Goal: Task Accomplishment & Management: Manage account settings

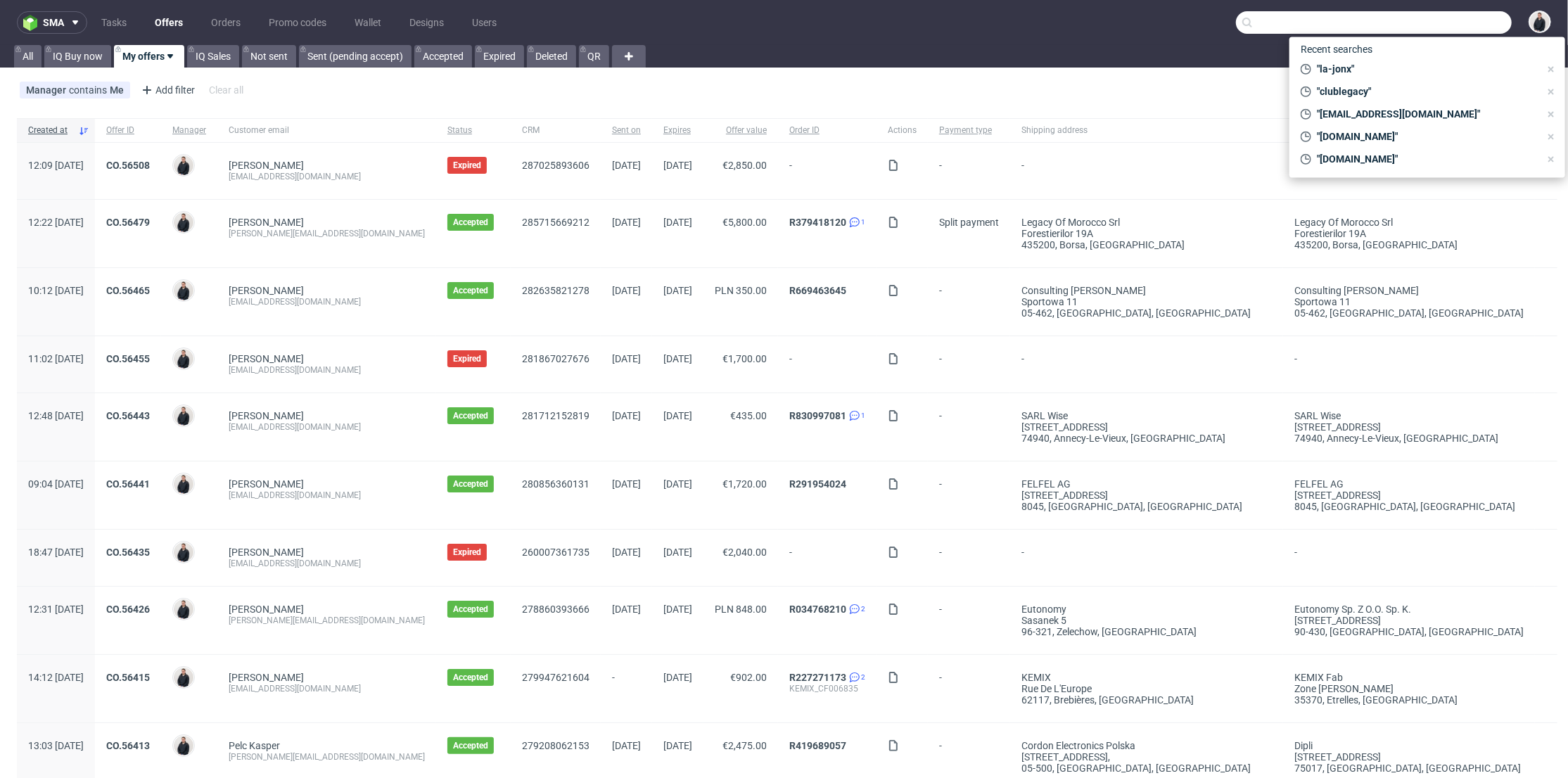
click at [1443, 18] on input "text" at bounding box center [1373, 22] width 275 height 23
paste input "JFMI"
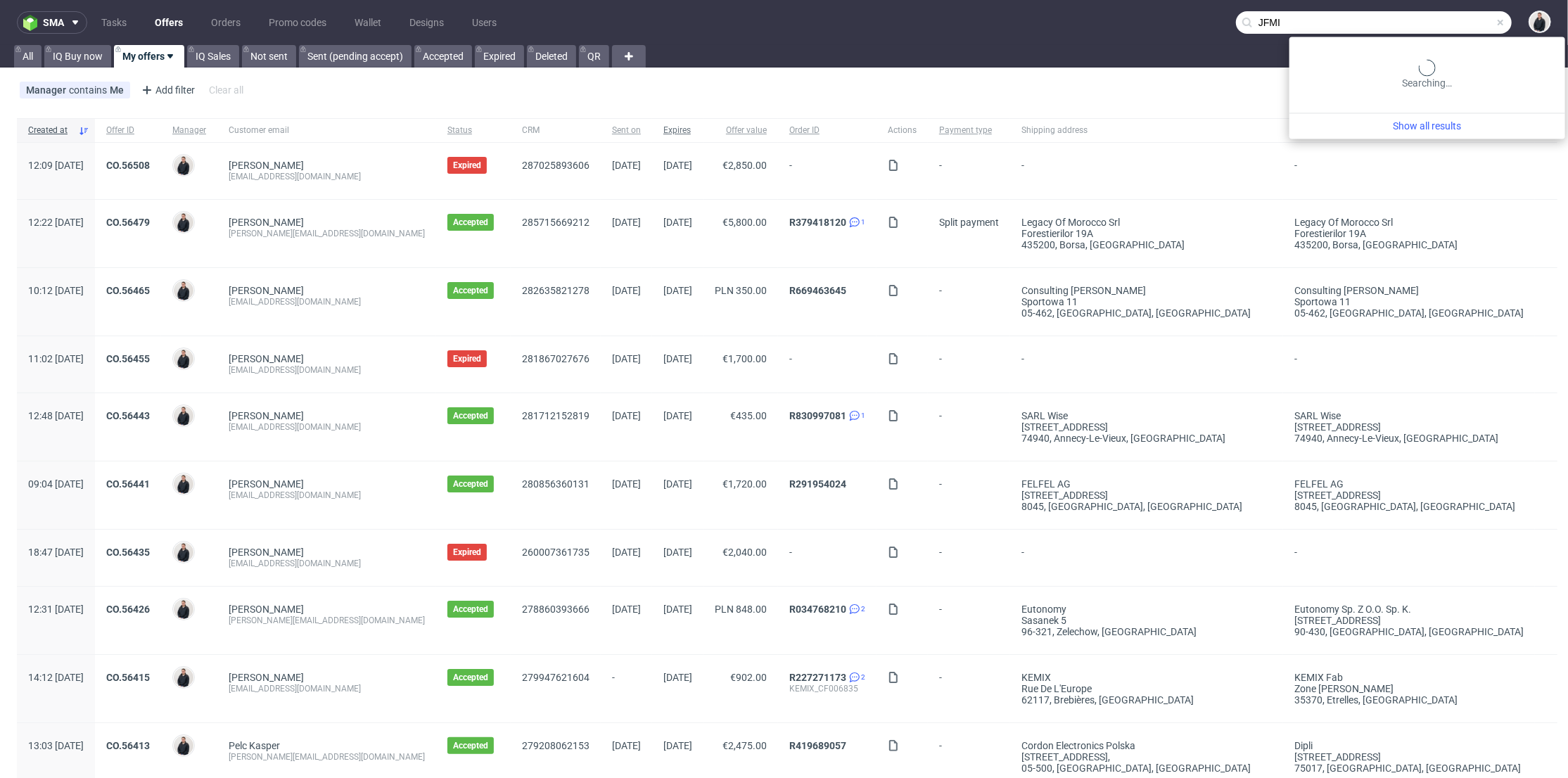
type input "JFMI"
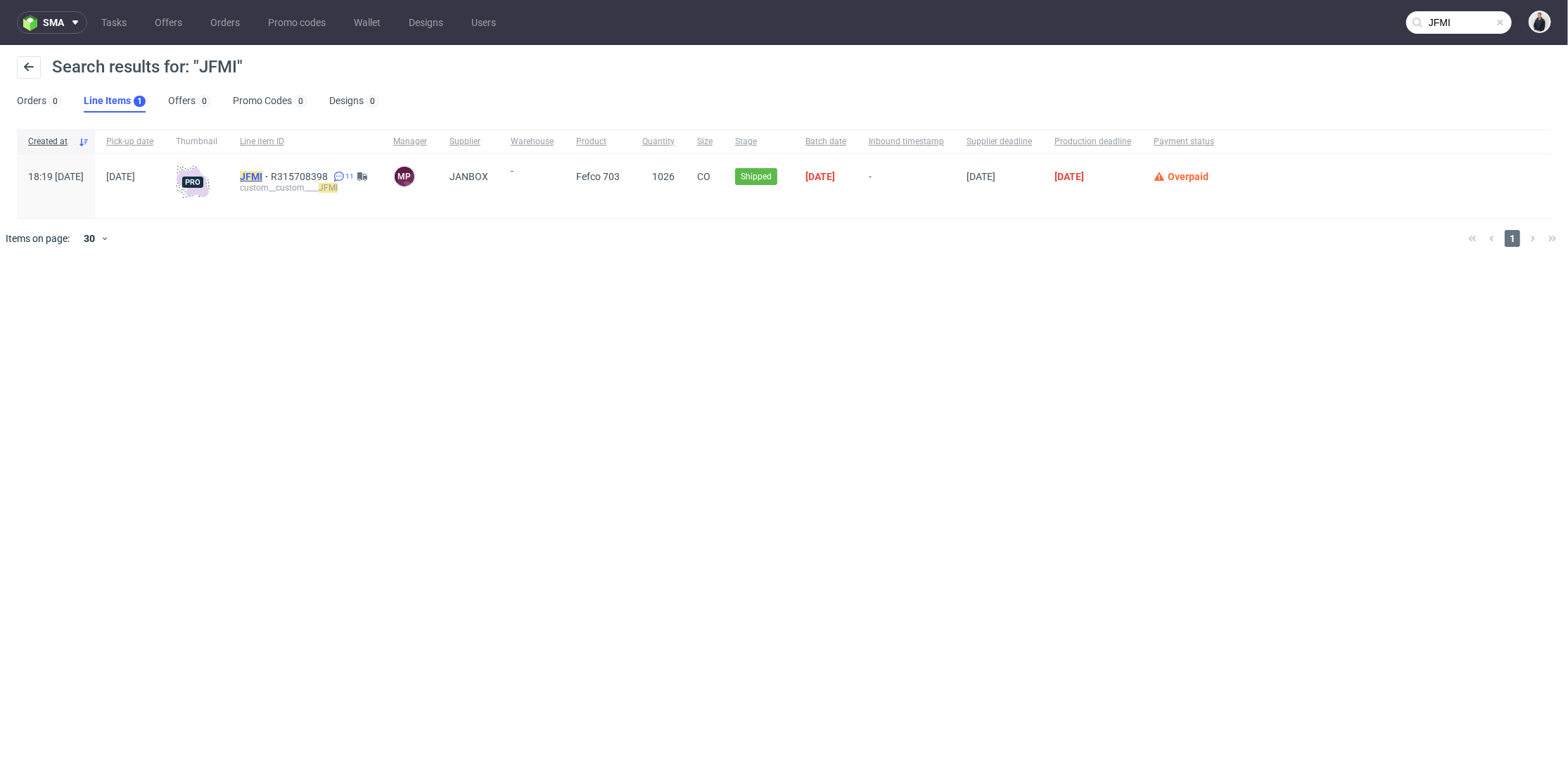
click at [263, 173] on mark "JFMI" at bounding box center [251, 176] width 23 height 11
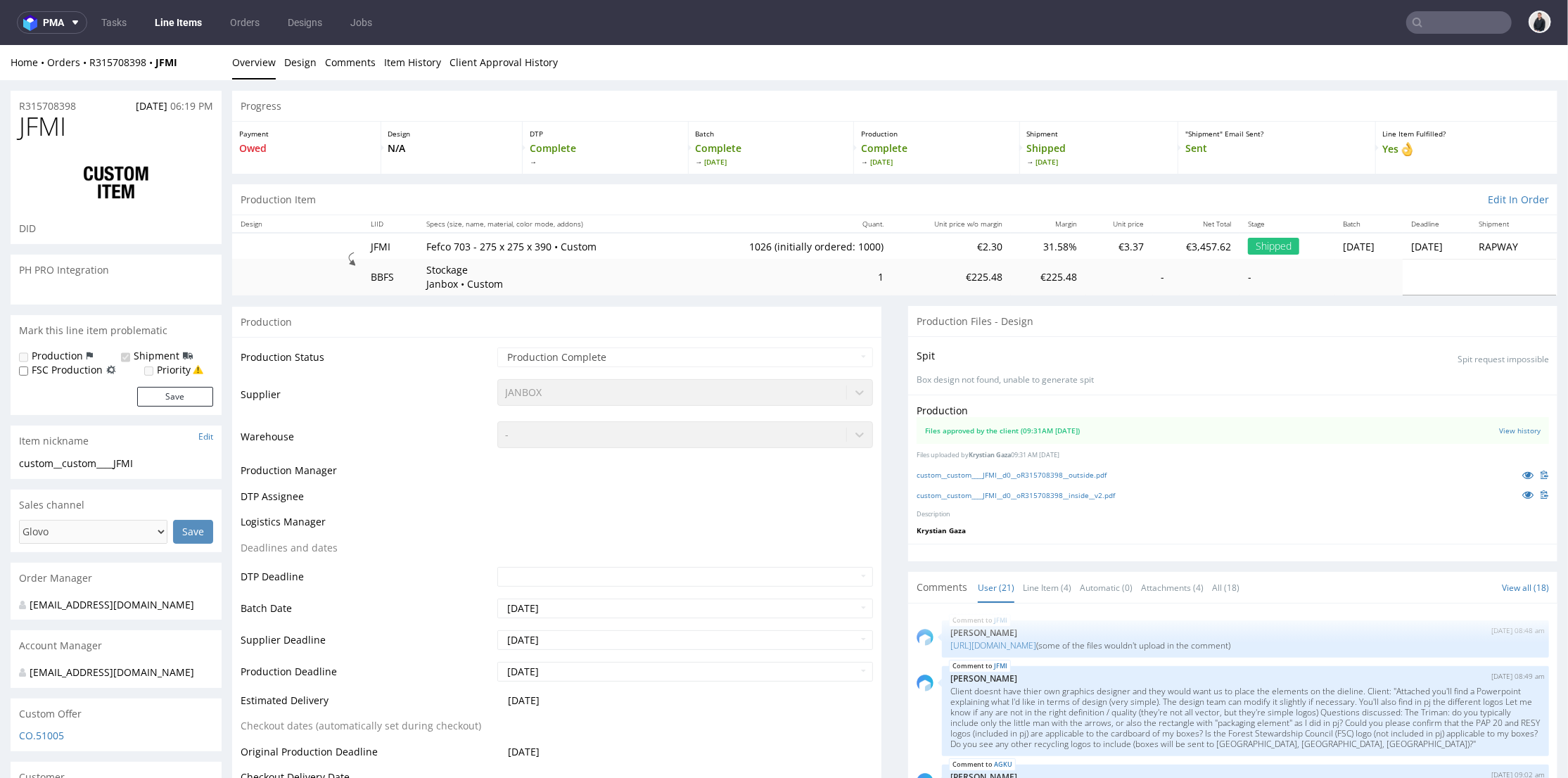
scroll to position [1076, 0]
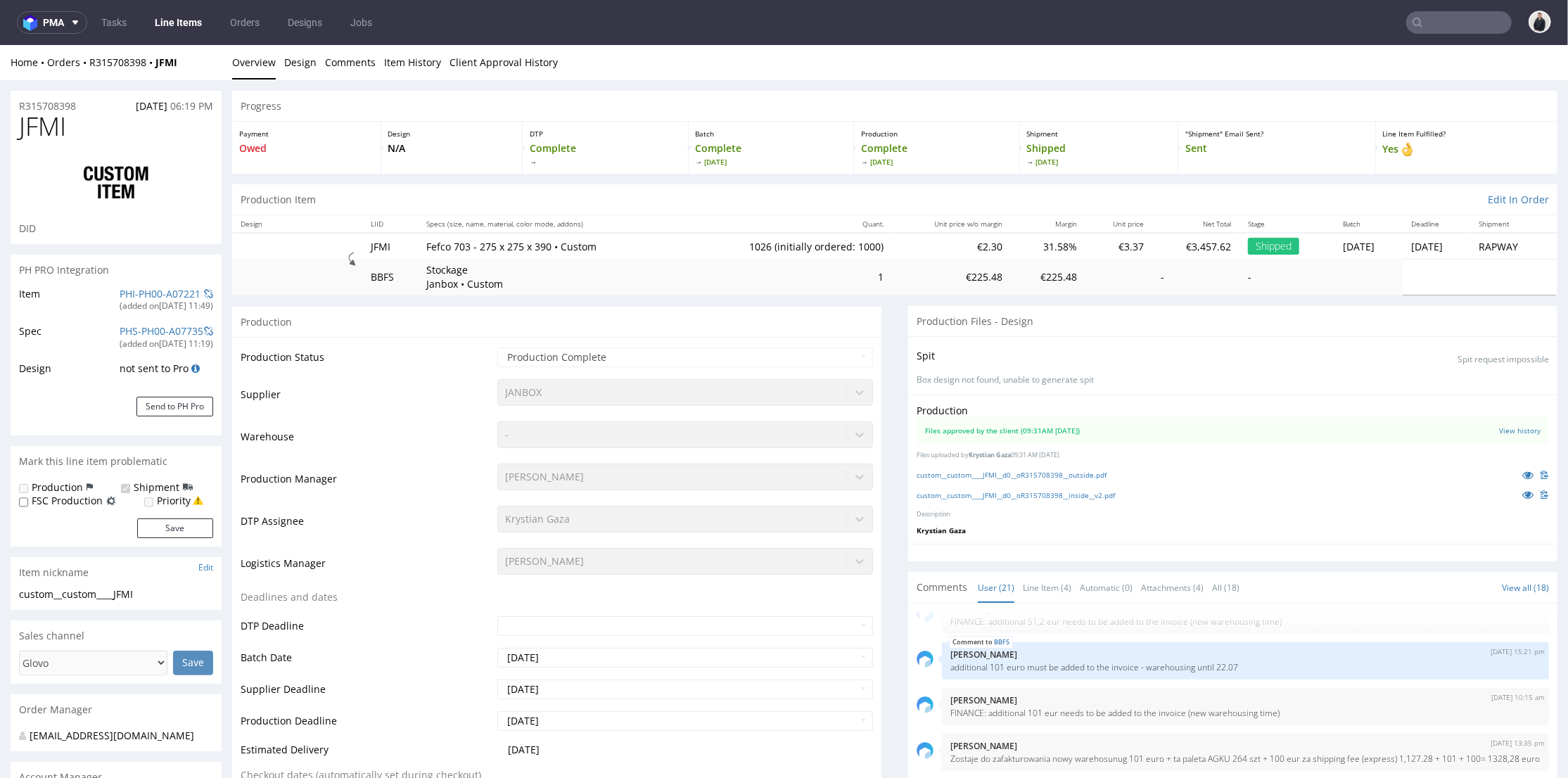
type input "1026"
select select "in_progress"
click at [1058, 477] on link "custom__custom____JFMI__d0__oR315708398__outside.pdf" at bounding box center [1011, 474] width 190 height 10
click at [1059, 491] on link "custom__custom____JFMI__d0__oR315708398__inside__v2.pdf" at bounding box center [1015, 494] width 198 height 10
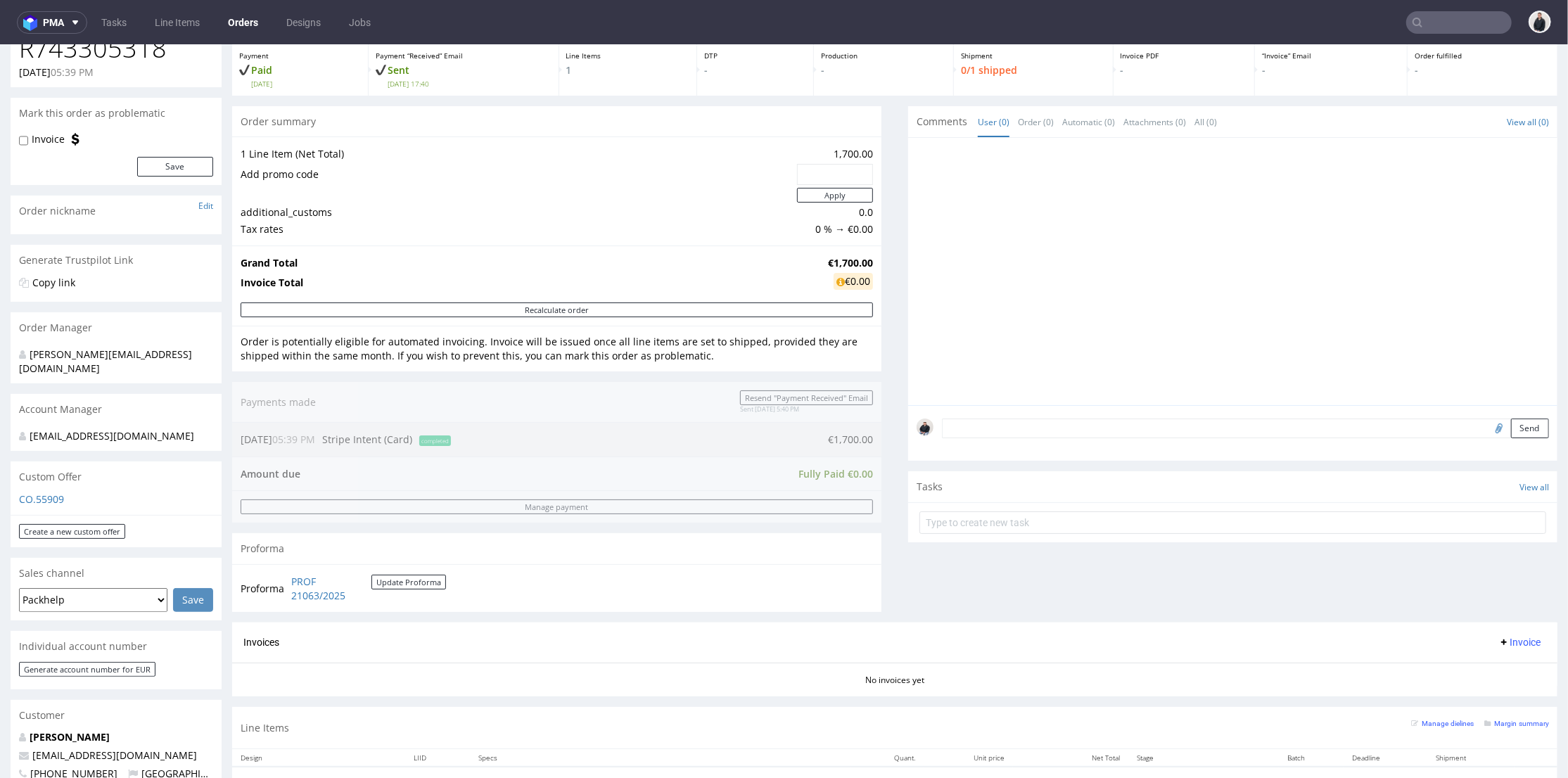
scroll to position [156, 0]
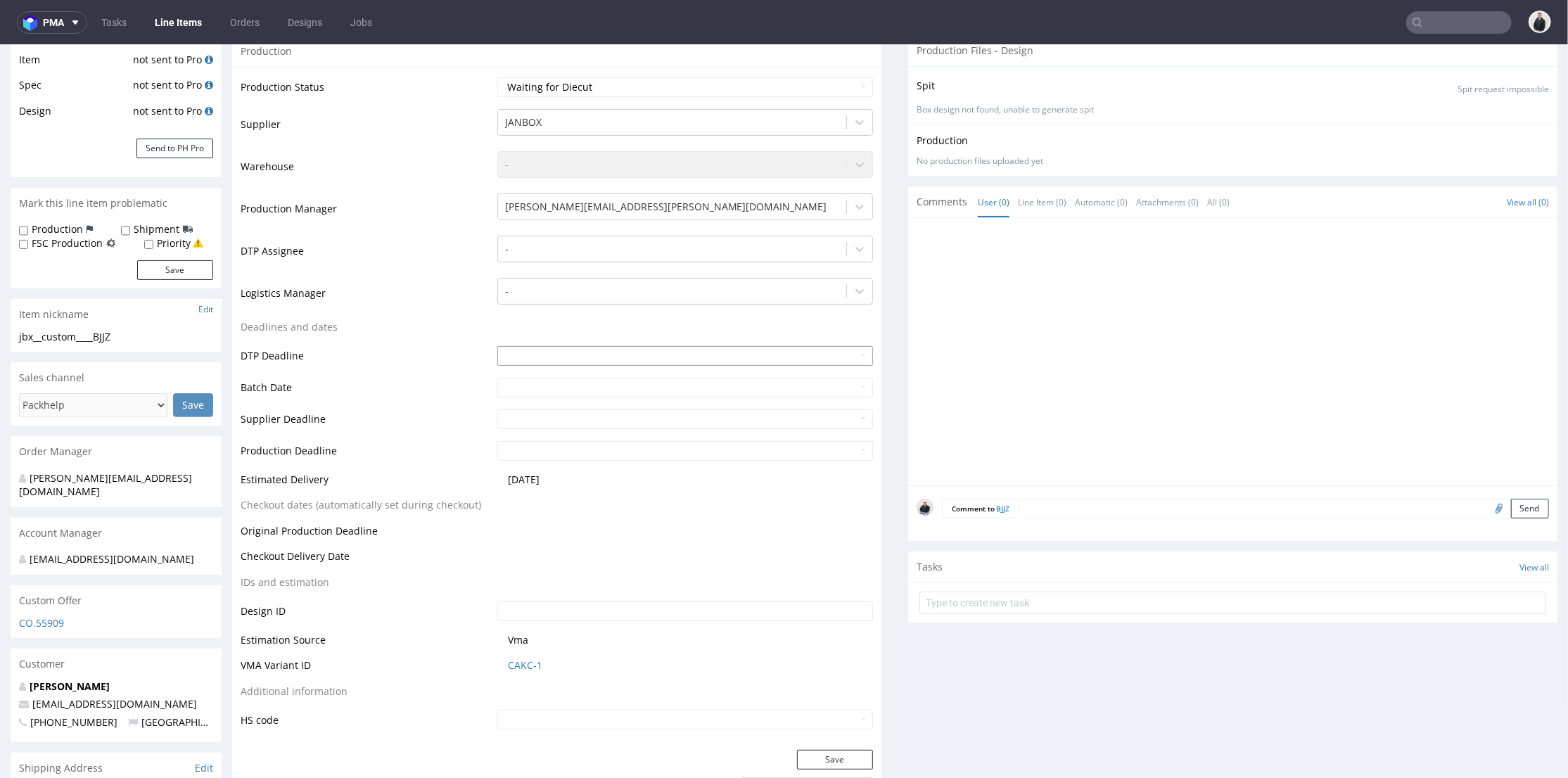
scroll to position [390, 0]
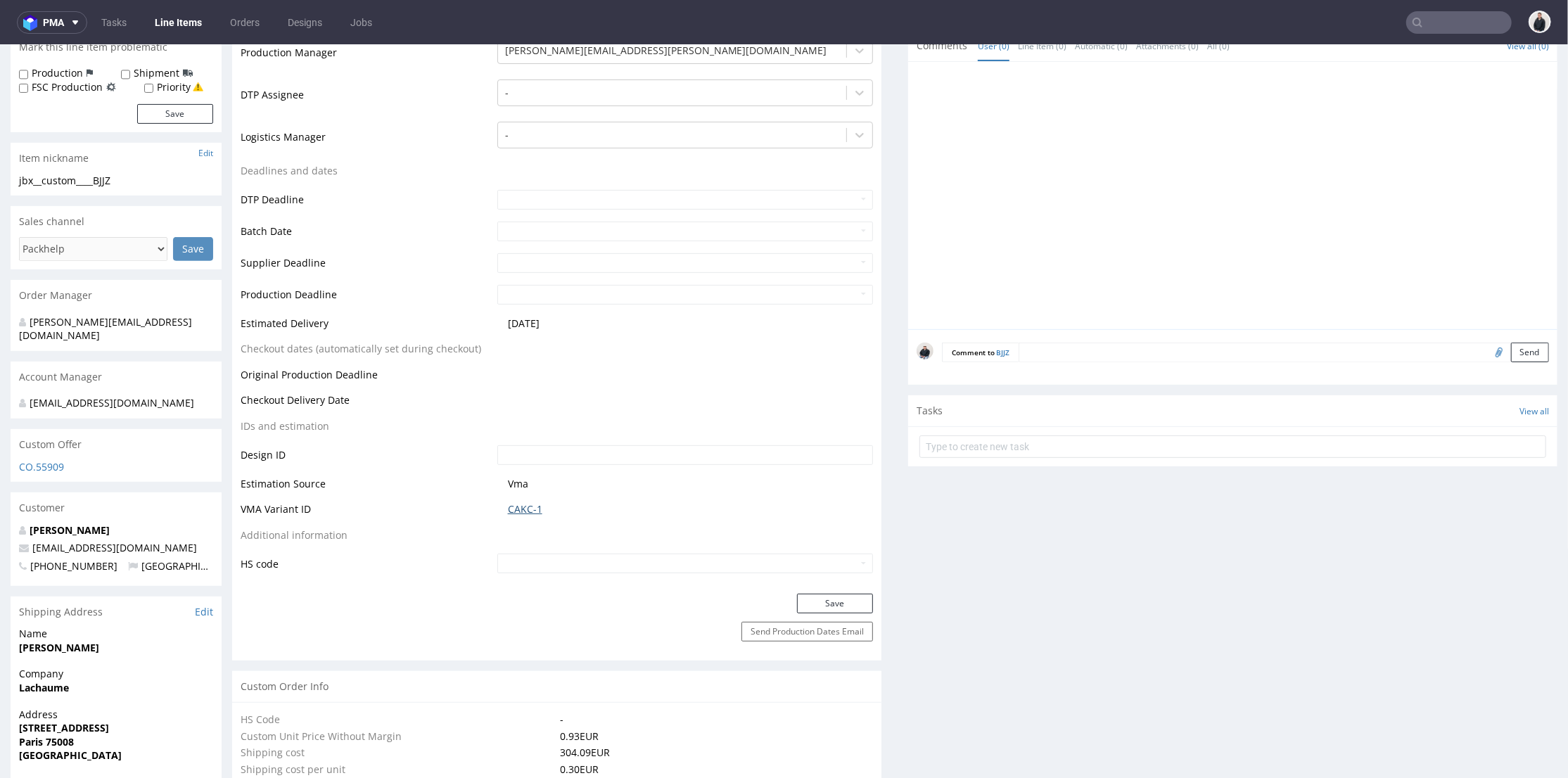
click at [526, 513] on link "CAKC-1" at bounding box center [525, 508] width 35 height 14
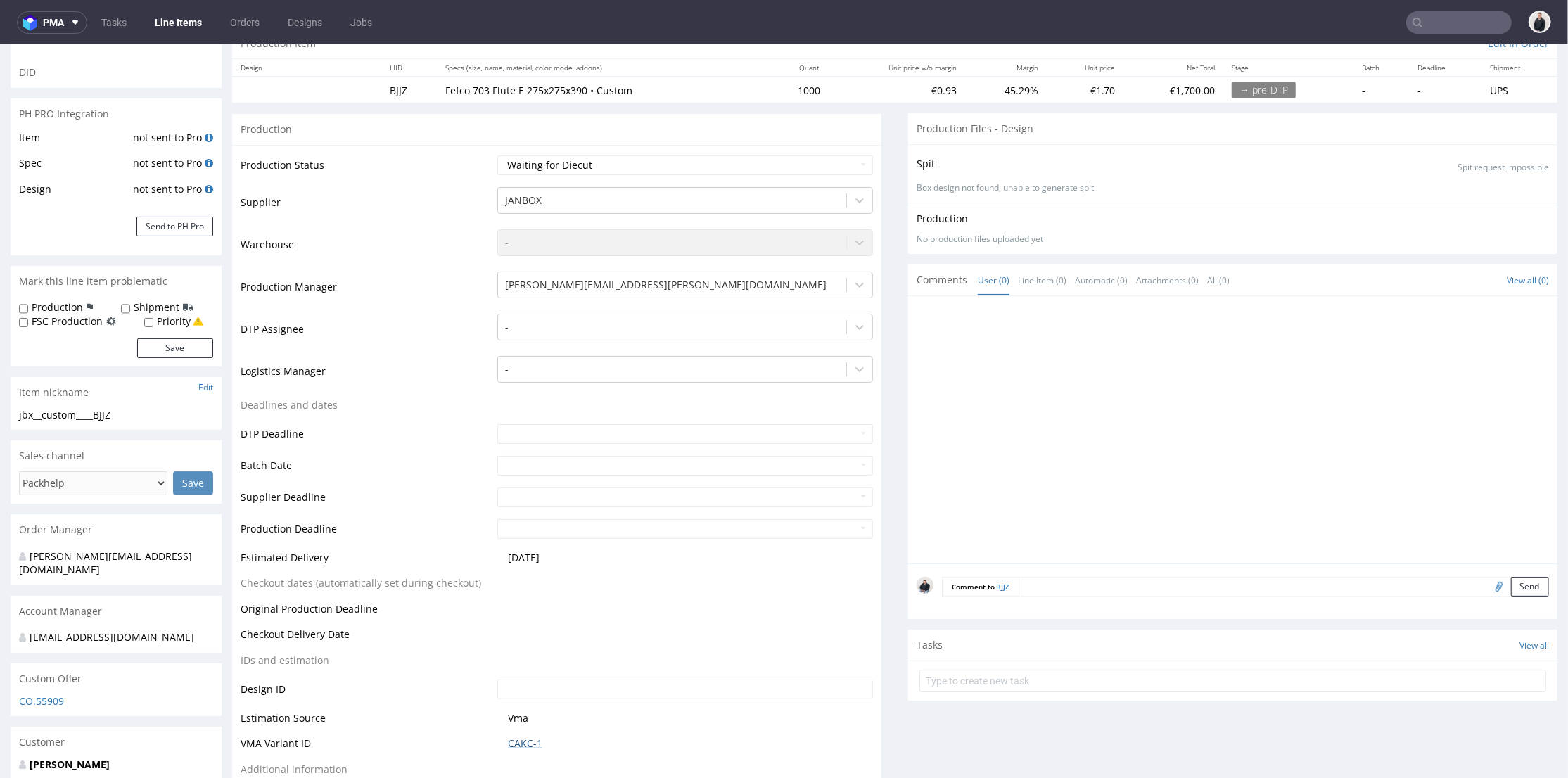
scroll to position [0, 0]
click at [1487, 585] on input "file" at bounding box center [1496, 585] width 19 height 18
type input "C:\fakepath\custom__custom____JFMI__d0__oR315708398__outside.pdf"
click at [1511, 589] on button "Send" at bounding box center [1529, 585] width 38 height 19
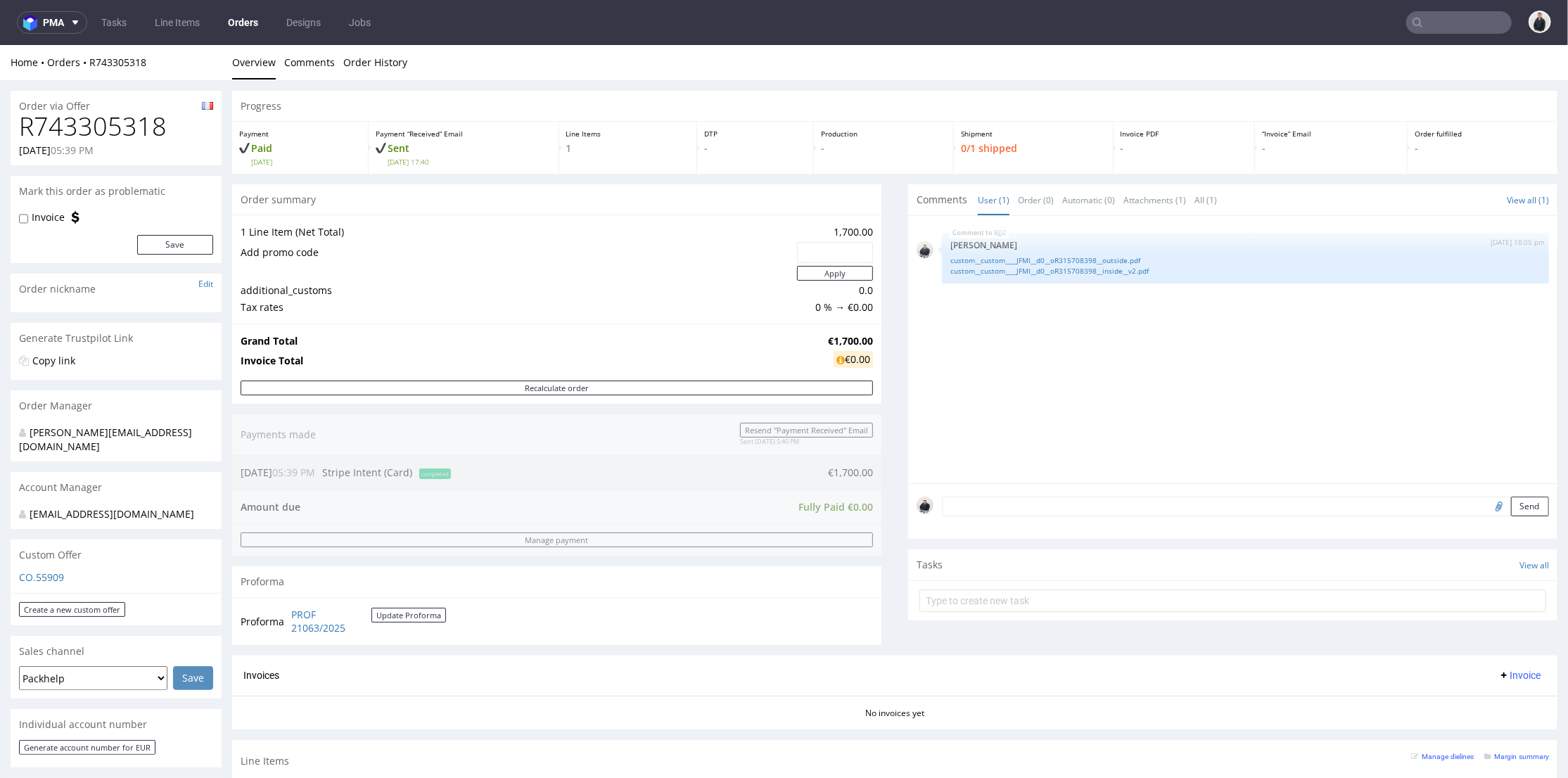
click at [107, 131] on h1 "R743305318" at bounding box center [116, 126] width 194 height 28
drag, startPoint x: 108, startPoint y: 131, endPoint x: 220, endPoint y: 80, distance: 123.1
click at [111, 131] on h1 "R743305318" at bounding box center [116, 126] width 194 height 28
copy h1 "R743305318"
drag, startPoint x: 820, startPoint y: 337, endPoint x: 861, endPoint y: 203, distance: 140.1
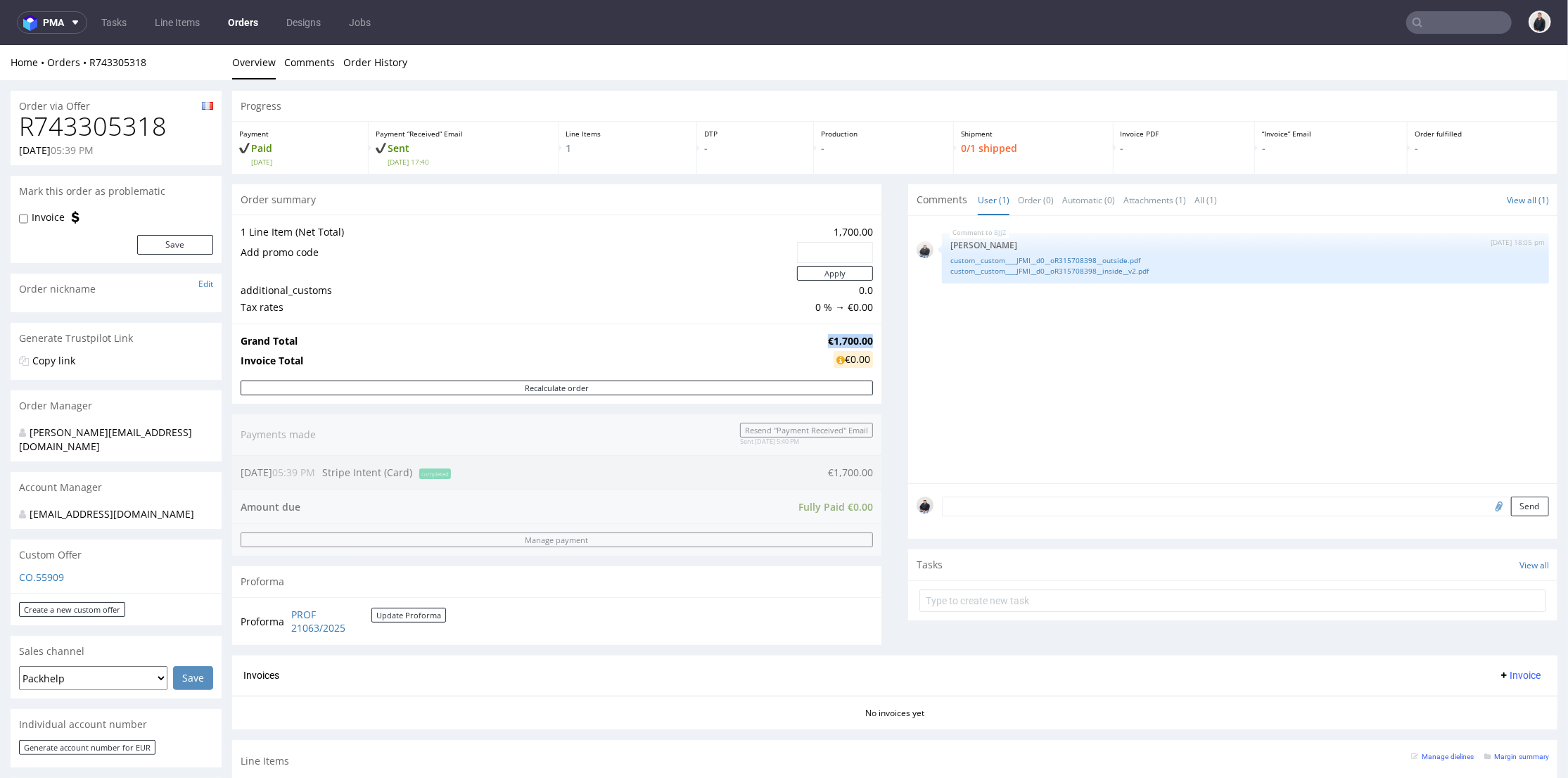
click at [862, 339] on td "€1,700.00" at bounding box center [848, 341] width 49 height 17
copy strong "€1,700.00"
